Goal: Information Seeking & Learning: Learn about a topic

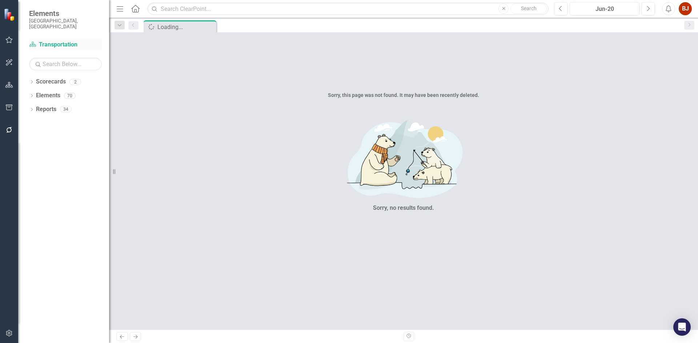
click at [55, 41] on link "Scorecard Transportation" at bounding box center [65, 45] width 73 height 8
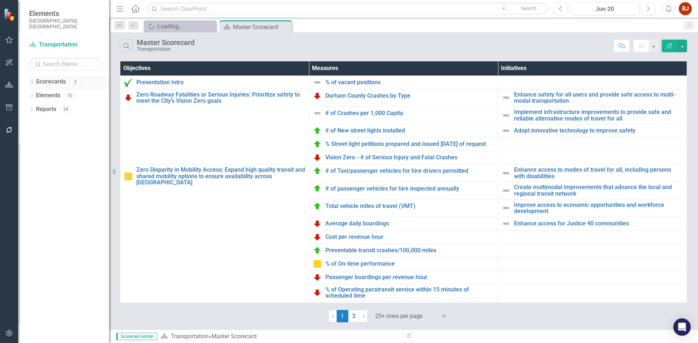
click at [51, 78] on link "Scorecards" at bounding box center [51, 82] width 30 height 8
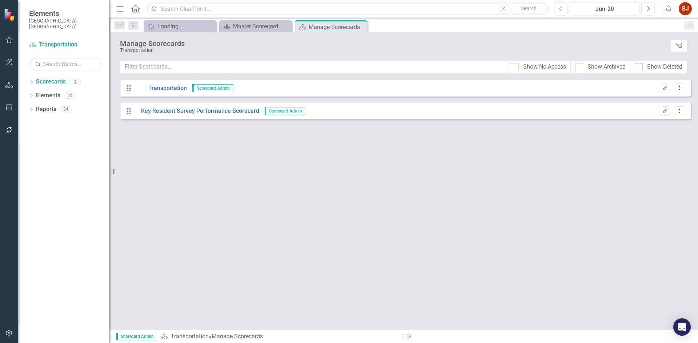
click at [188, 86] on div "Drag Transportation Scorecard Admin" at bounding box center [182, 88] width 113 height 8
click at [55, 92] on link "Elements" at bounding box center [48, 96] width 24 height 8
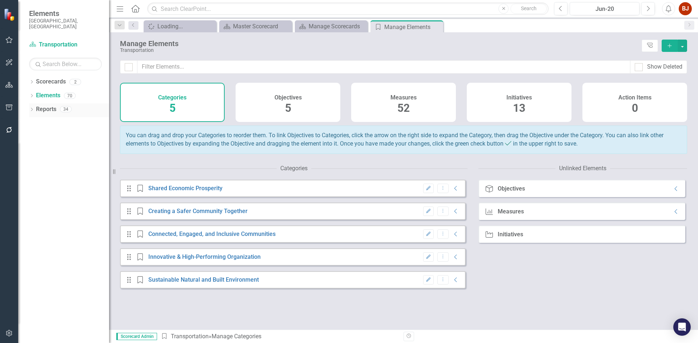
click at [46, 105] on link "Reports" at bounding box center [46, 109] width 20 height 8
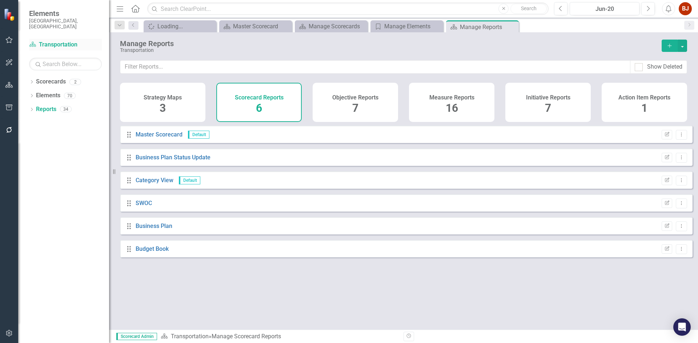
click at [52, 41] on link "Scorecard Transportation" at bounding box center [65, 45] width 73 height 8
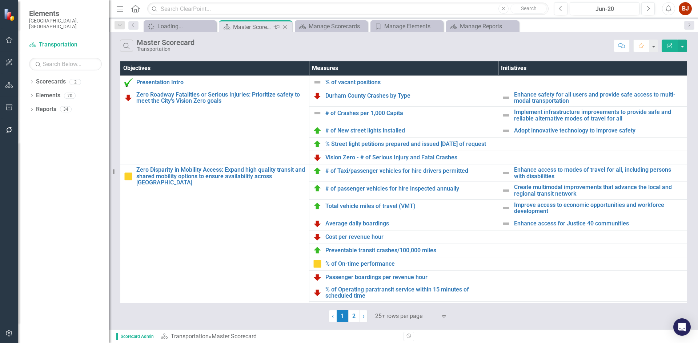
click at [253, 24] on div "Master Scorecard" at bounding box center [252, 27] width 39 height 9
click at [346, 28] on div "Manage Scorecards" at bounding box center [333, 26] width 48 height 9
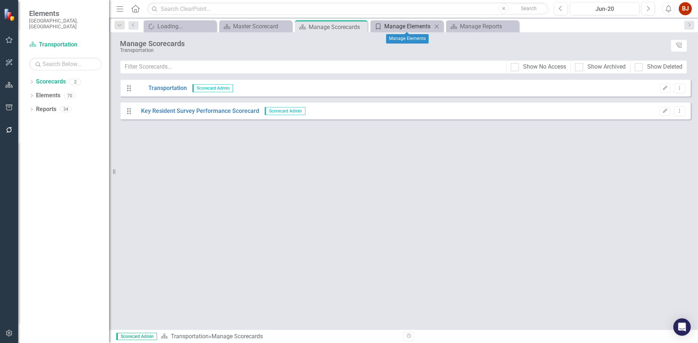
click at [409, 28] on div "Manage Elements" at bounding box center [408, 26] width 48 height 9
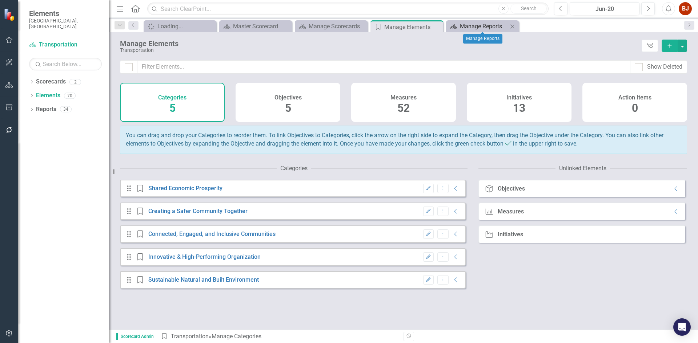
click at [476, 29] on div "Manage Reports" at bounding box center [484, 26] width 48 height 9
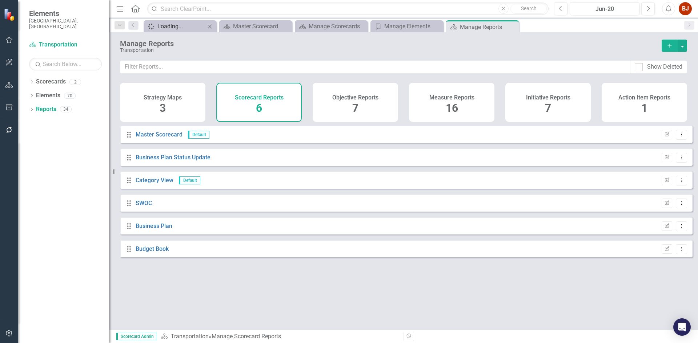
click at [182, 28] on div "Loading..." at bounding box center [181, 26] width 48 height 9
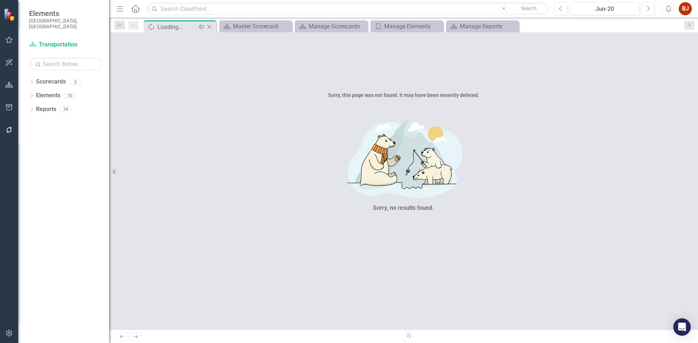
click at [210, 28] on icon at bounding box center [210, 27] width 4 height 4
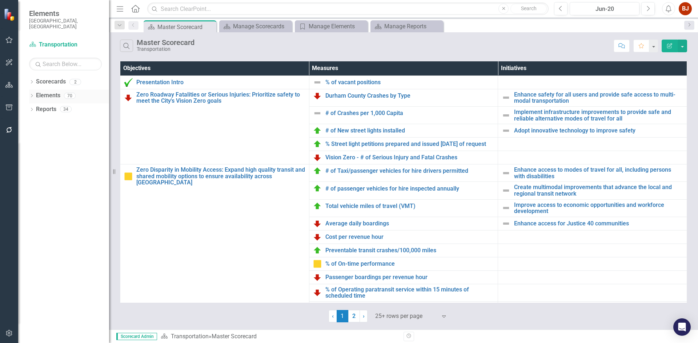
click at [67, 93] on div "70" at bounding box center [70, 96] width 12 height 6
click at [46, 92] on link "Elements" at bounding box center [48, 96] width 24 height 8
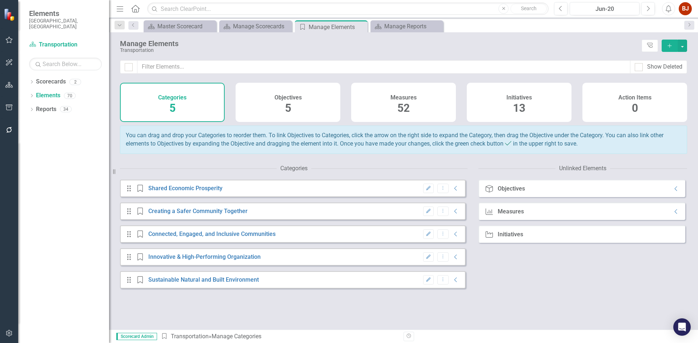
click at [385, 98] on div "Measures 52" at bounding box center [403, 102] width 105 height 39
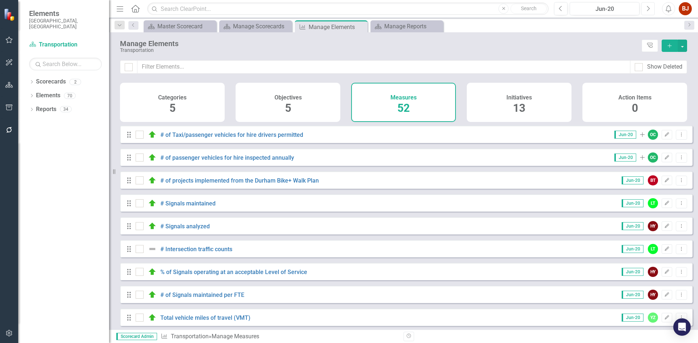
click at [648, 10] on icon "Next" at bounding box center [648, 8] width 4 height 7
click at [648, 10] on icon "button" at bounding box center [648, 8] width 3 height 5
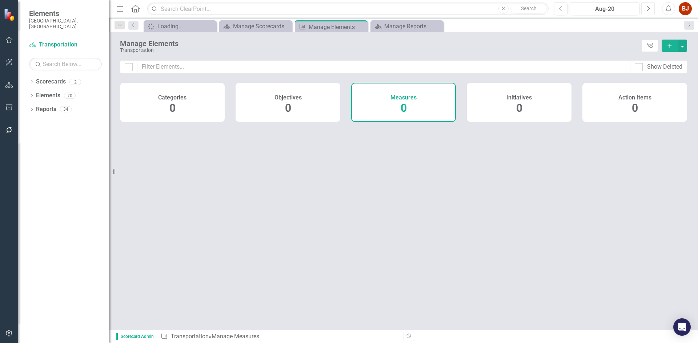
click at [648, 10] on icon "Next" at bounding box center [648, 8] width 4 height 7
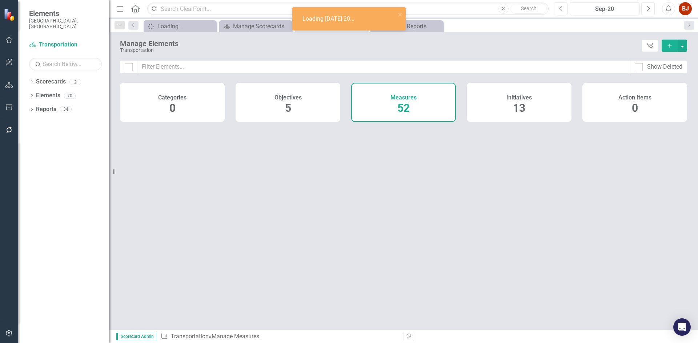
click at [648, 10] on icon "Next" at bounding box center [648, 8] width 4 height 7
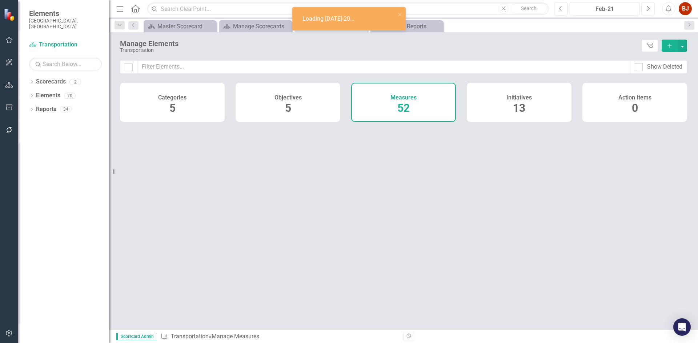
click at [648, 10] on icon "Next" at bounding box center [648, 8] width 4 height 7
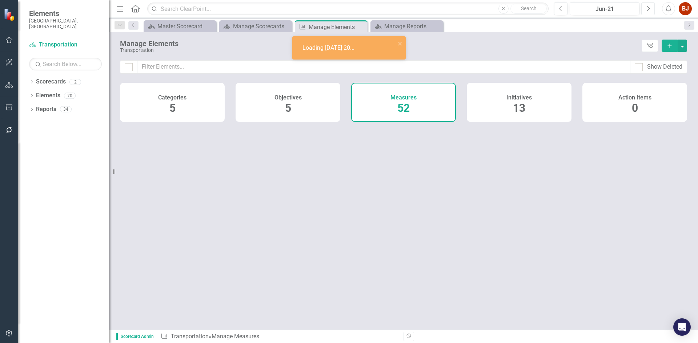
click at [648, 10] on icon "Next" at bounding box center [648, 8] width 4 height 7
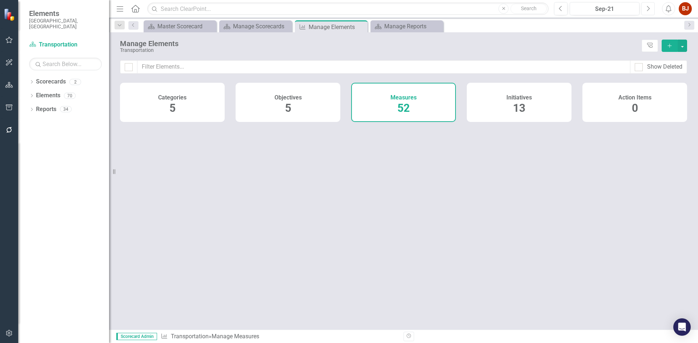
click at [648, 10] on icon "Next" at bounding box center [648, 8] width 4 height 7
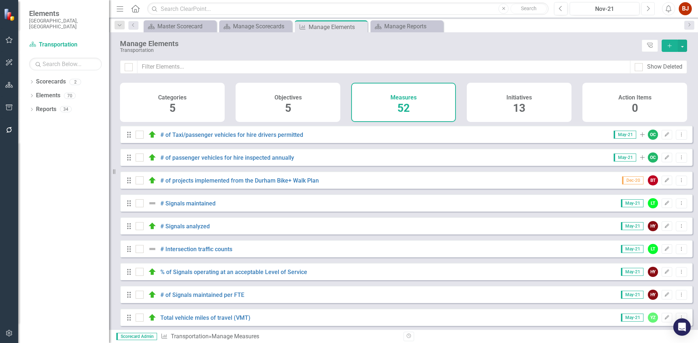
click at [648, 10] on icon "Next" at bounding box center [648, 8] width 4 height 7
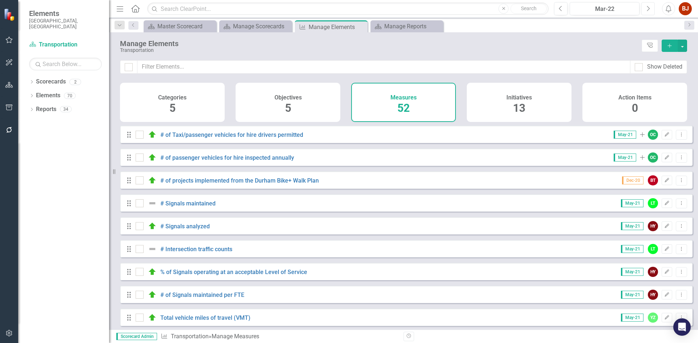
click at [648, 10] on icon "Next" at bounding box center [648, 8] width 4 height 7
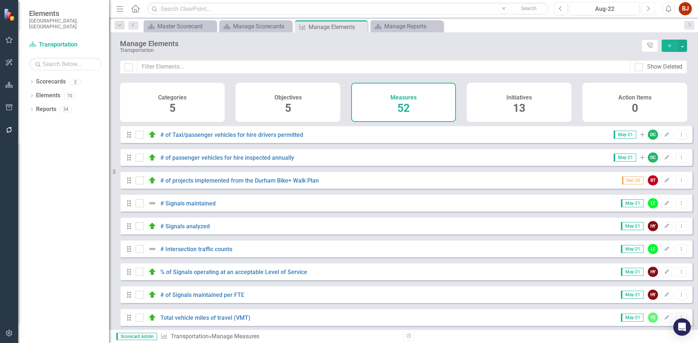
click at [648, 10] on icon "Next" at bounding box center [648, 8] width 4 height 7
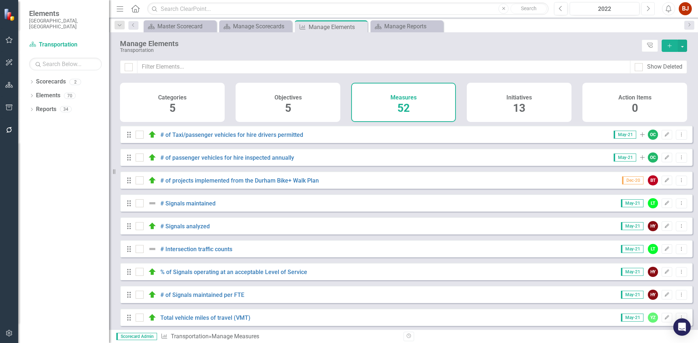
click at [648, 10] on icon "Next" at bounding box center [648, 8] width 4 height 7
click at [646, 11] on icon "Next" at bounding box center [648, 8] width 4 height 7
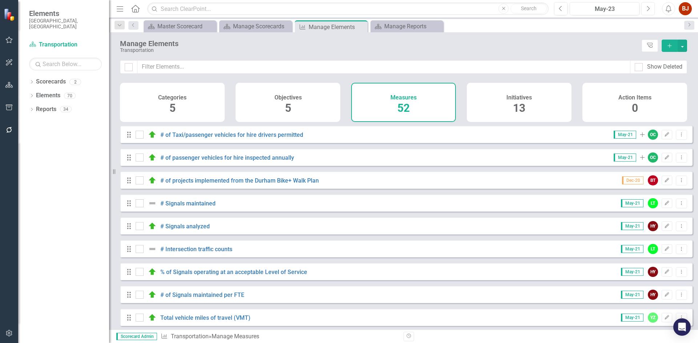
click at [646, 11] on icon "Next" at bounding box center [648, 8] width 4 height 7
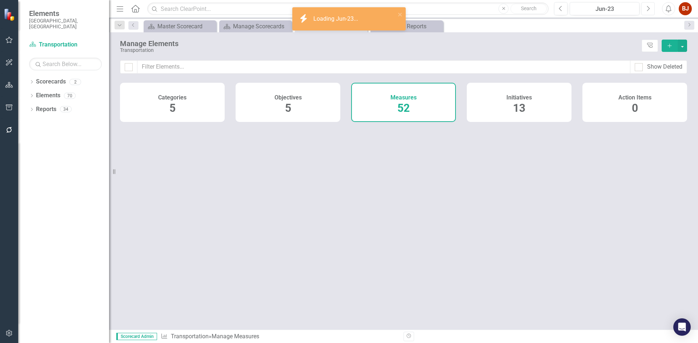
click at [647, 9] on icon "Next" at bounding box center [648, 8] width 4 height 7
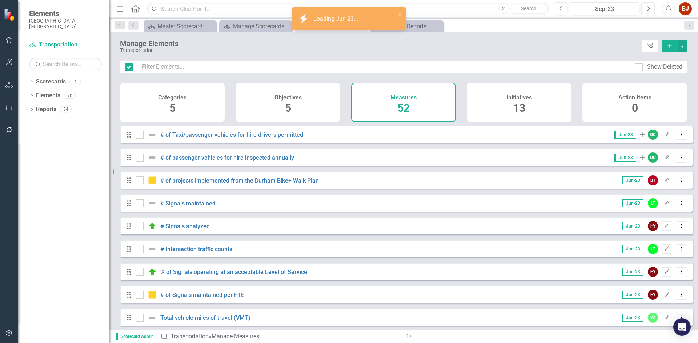
click at [647, 9] on icon "Next" at bounding box center [648, 8] width 4 height 7
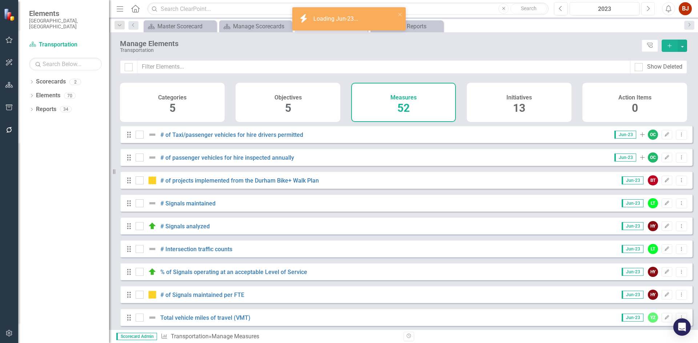
click at [647, 9] on icon "Next" at bounding box center [648, 8] width 4 height 7
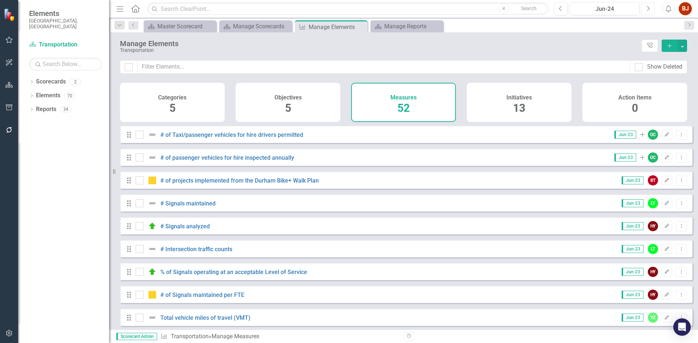
click at [647, 9] on icon "Next" at bounding box center [648, 8] width 4 height 7
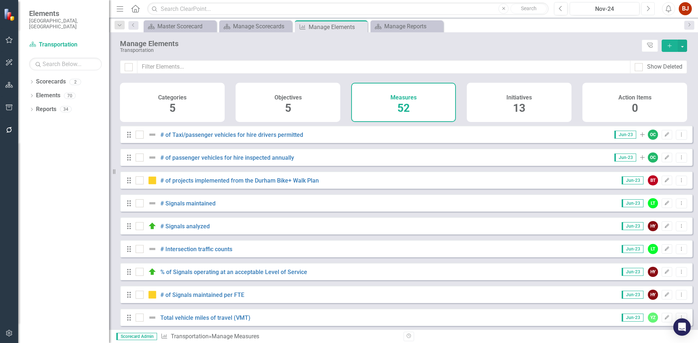
click at [647, 9] on icon "Next" at bounding box center [648, 8] width 4 height 7
click at [645, 9] on button "Next" at bounding box center [647, 8] width 13 height 13
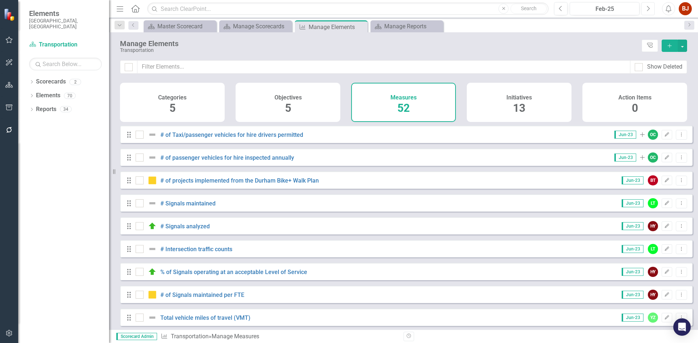
click at [645, 9] on button "Next" at bounding box center [647, 8] width 13 height 13
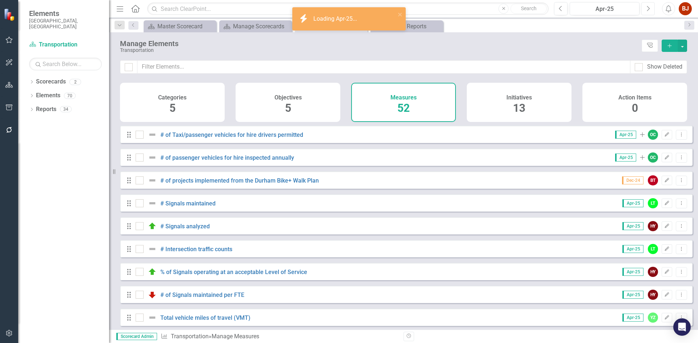
click at [647, 8] on icon "Next" at bounding box center [648, 8] width 4 height 7
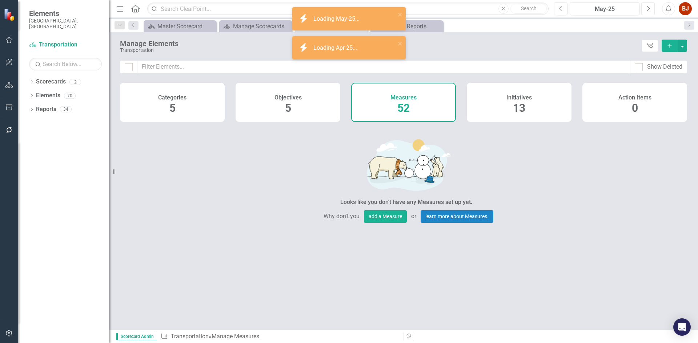
click at [647, 8] on icon "Next" at bounding box center [648, 8] width 4 height 7
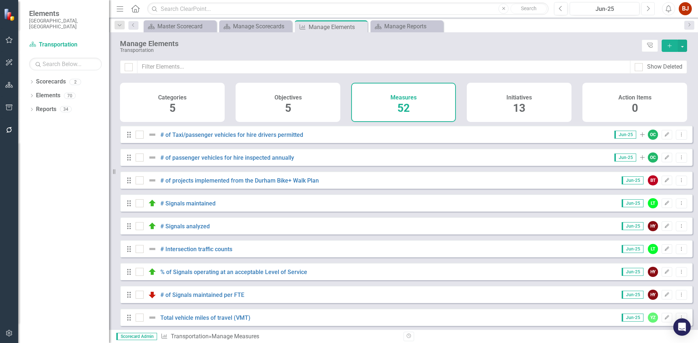
click at [645, 8] on button "Next" at bounding box center [647, 8] width 13 height 13
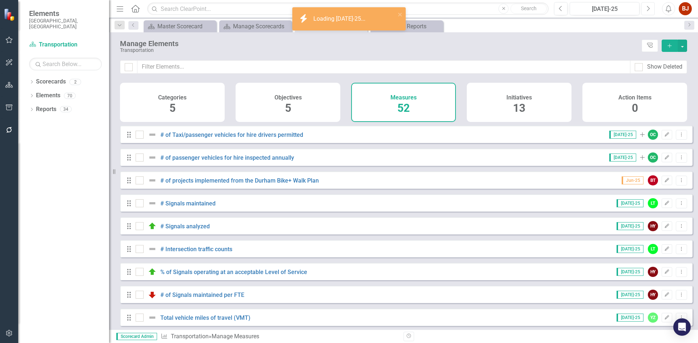
checkbox input "false"
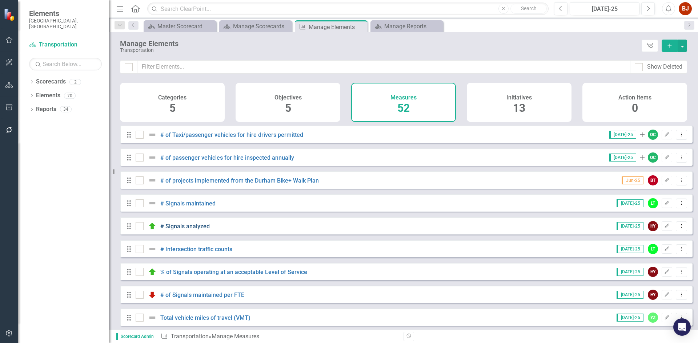
click at [184, 230] on link "# Signals analyzed" at bounding box center [184, 226] width 49 height 7
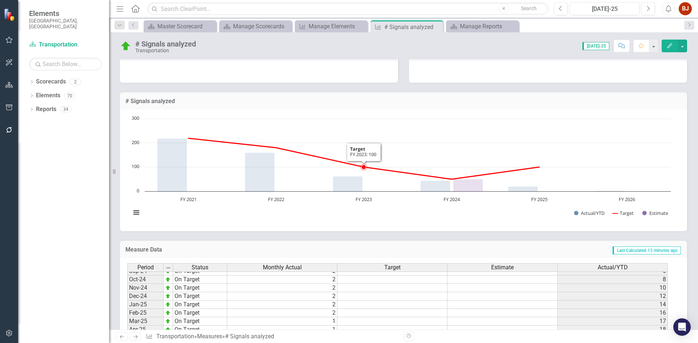
scroll to position [167, 0]
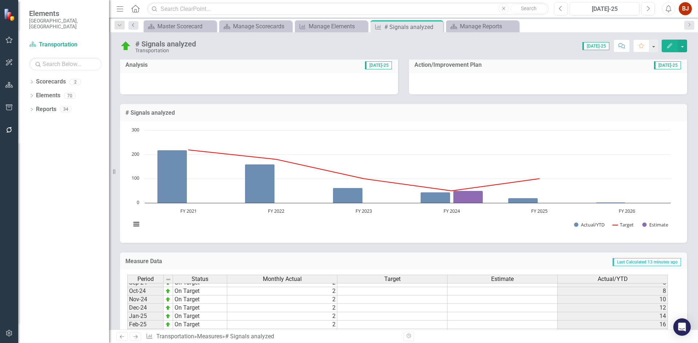
click at [133, 23] on icon "Previous" at bounding box center [133, 25] width 6 height 4
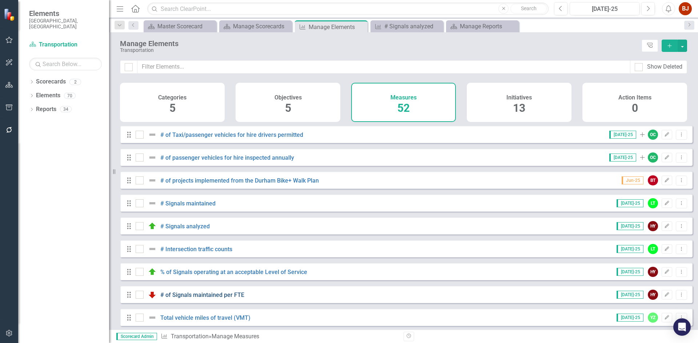
click at [208, 299] on link "# of Signals maintained per FTE" at bounding box center [202, 295] width 84 height 7
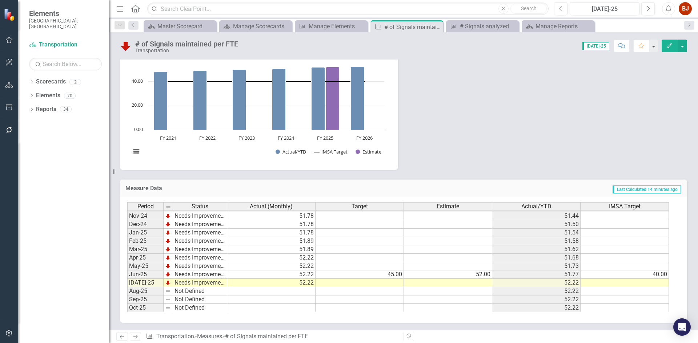
scroll to position [331, 0]
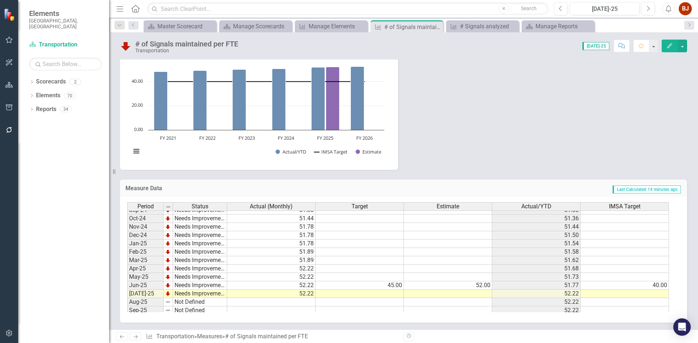
click at [532, 234] on tbody "Jan-24 Needs Improvement 50.56 50.45 Feb-24 Needs Improvement 50.56 50.46 Mar-2…" at bounding box center [398, 243] width 542 height 209
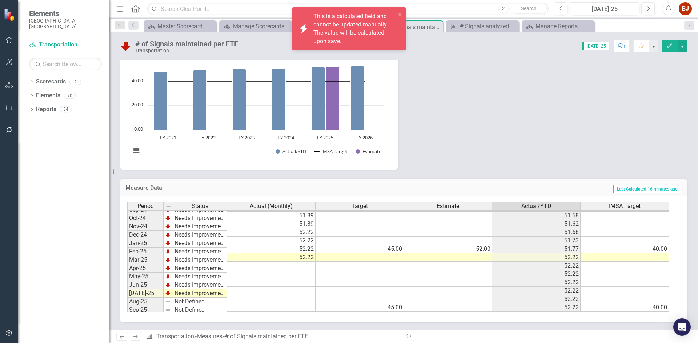
scroll to position [0, 0]
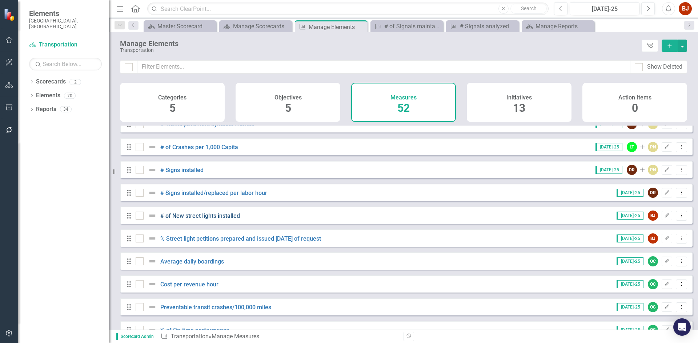
click at [197, 220] on link "# of New street lights installed" at bounding box center [200, 216] width 80 height 7
